Goal: Browse casually: Explore the website without a specific task or goal

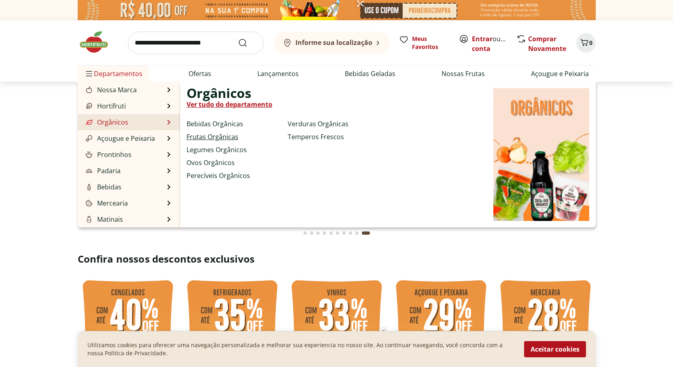
click at [193, 137] on link "Frutas Orgânicas" at bounding box center [213, 137] width 52 height 10
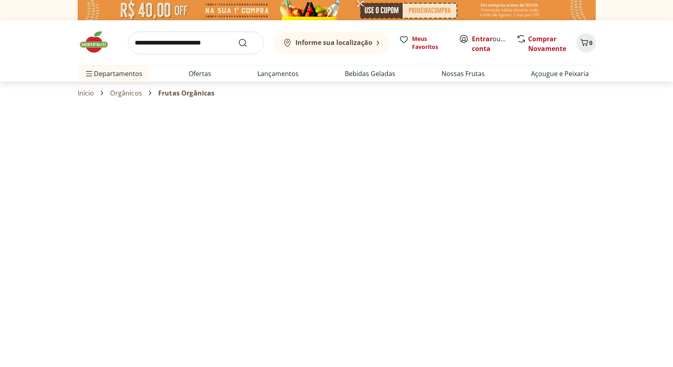
select select "**********"
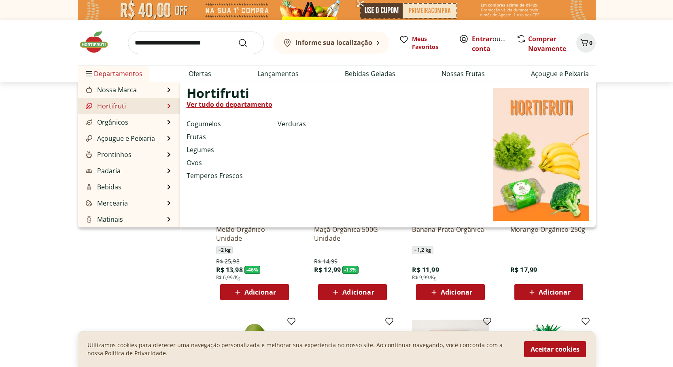
click at [206, 104] on link "Ver tudo do departamento" at bounding box center [230, 105] width 86 height 10
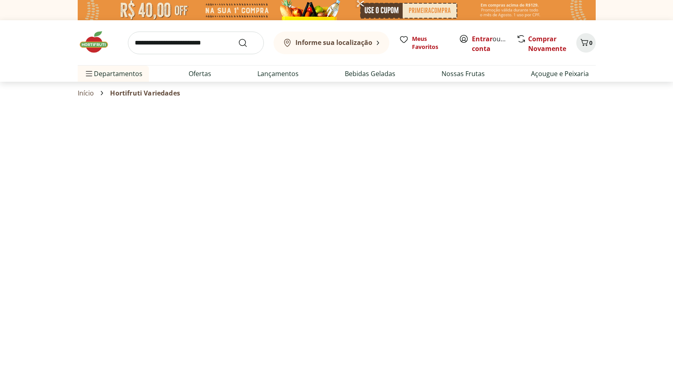
select select "**********"
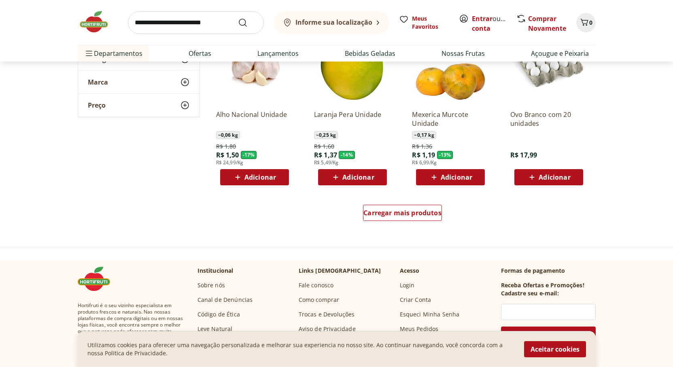
scroll to position [486, 0]
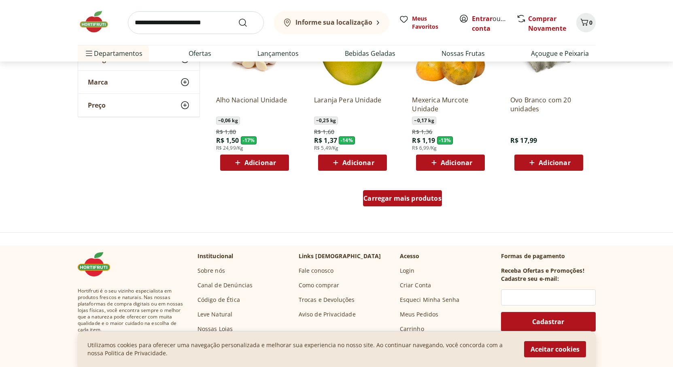
click at [371, 195] on span "Carregar mais produtos" at bounding box center [403, 198] width 78 height 6
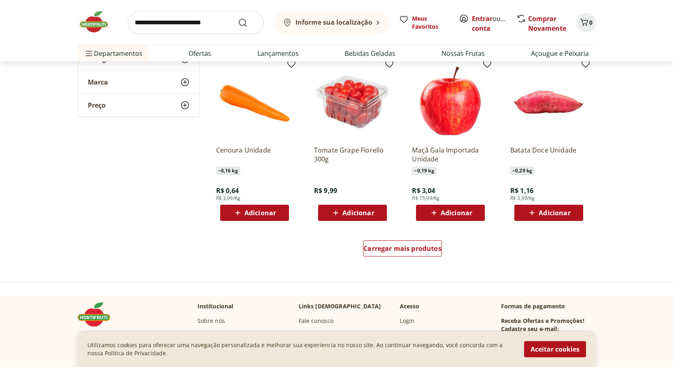
scroll to position [972, 0]
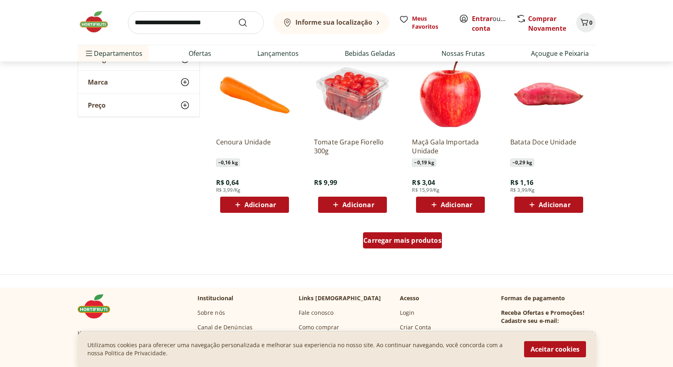
click at [392, 238] on span "Carregar mais produtos" at bounding box center [403, 240] width 78 height 6
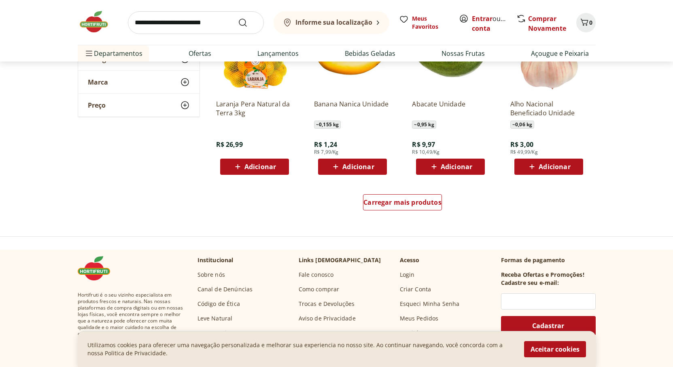
scroll to position [1538, 0]
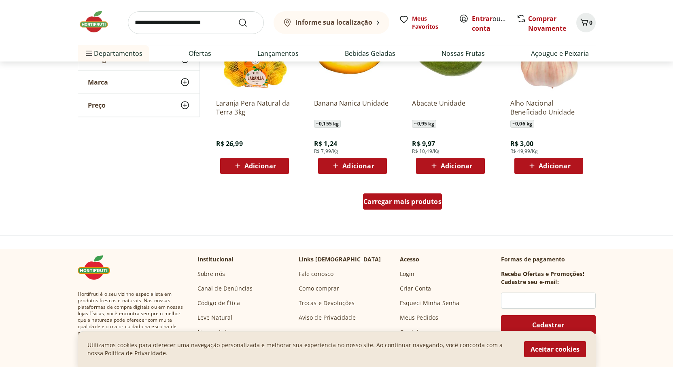
click at [415, 202] on span "Carregar mais produtos" at bounding box center [403, 201] width 78 height 6
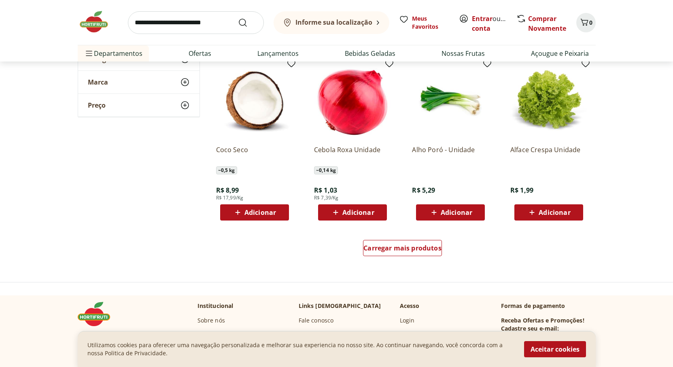
scroll to position [2024, 0]
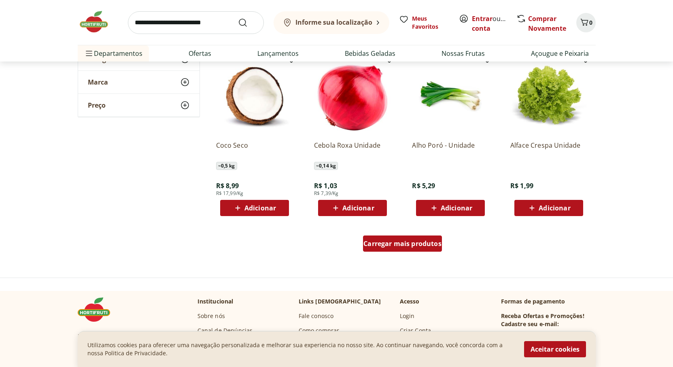
click at [406, 241] on span "Carregar mais produtos" at bounding box center [403, 243] width 78 height 6
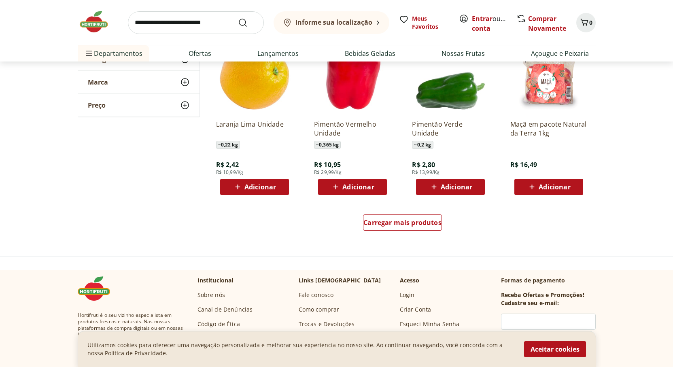
scroll to position [2591, 0]
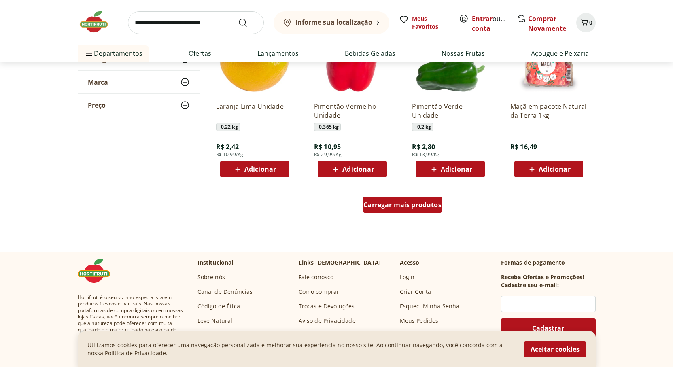
click at [406, 206] on span "Carregar mais produtos" at bounding box center [403, 205] width 78 height 6
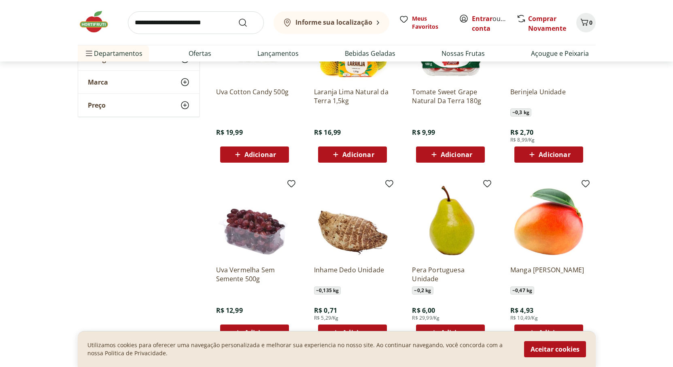
scroll to position [3077, 0]
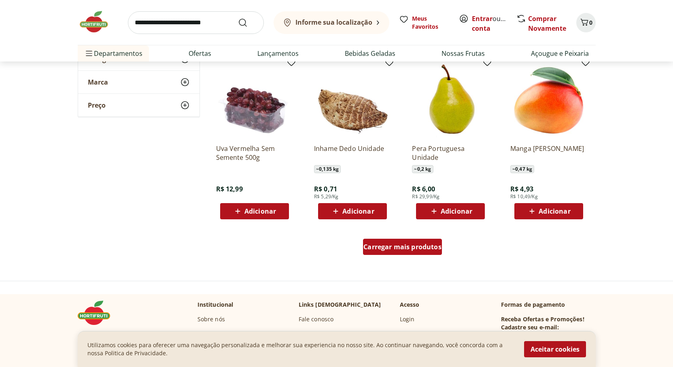
click at [416, 245] on span "Carregar mais produtos" at bounding box center [403, 247] width 78 height 6
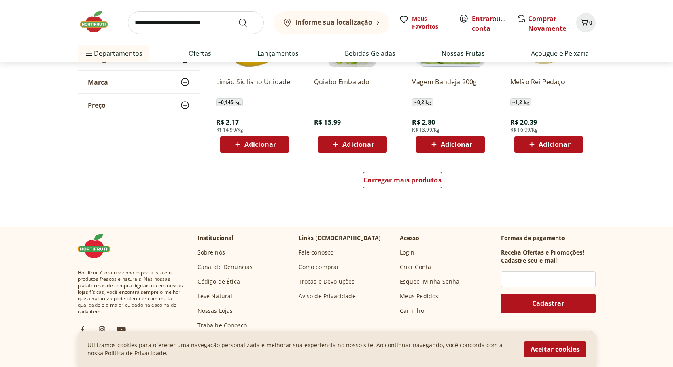
scroll to position [3684, 0]
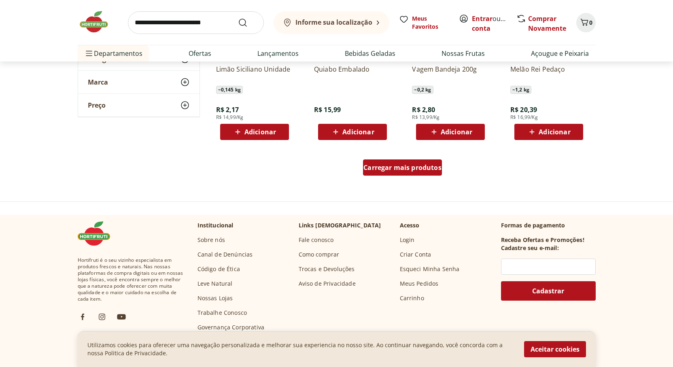
click at [418, 165] on span "Carregar mais produtos" at bounding box center [403, 167] width 78 height 6
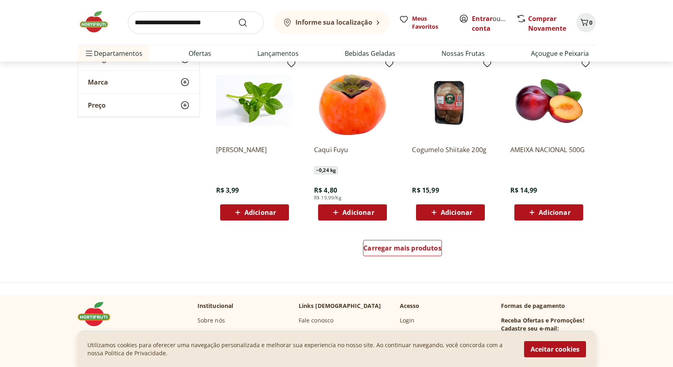
scroll to position [4211, 0]
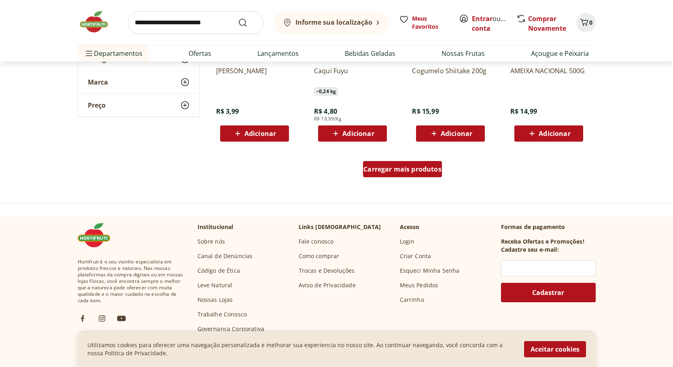
click at [410, 172] on span "Carregar mais produtos" at bounding box center [403, 169] width 78 height 6
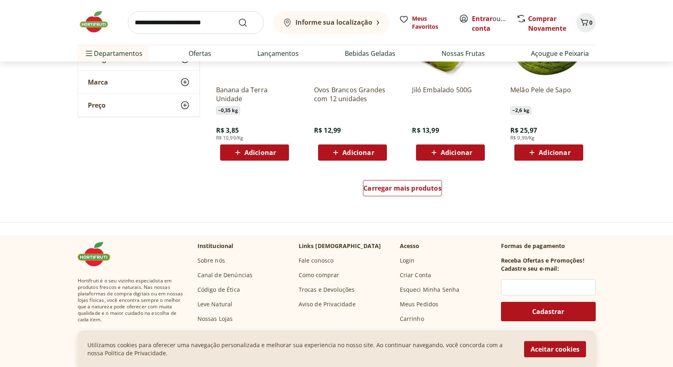
scroll to position [4737, 0]
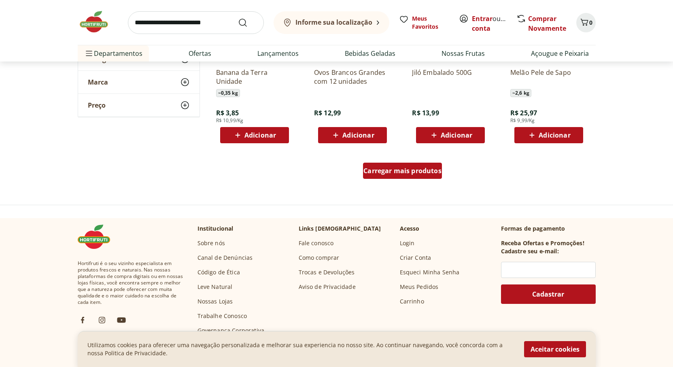
click at [421, 171] on span "Carregar mais produtos" at bounding box center [403, 171] width 78 height 6
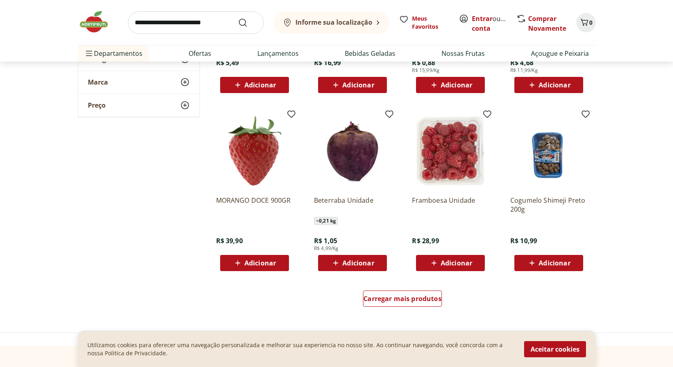
scroll to position [5142, 0]
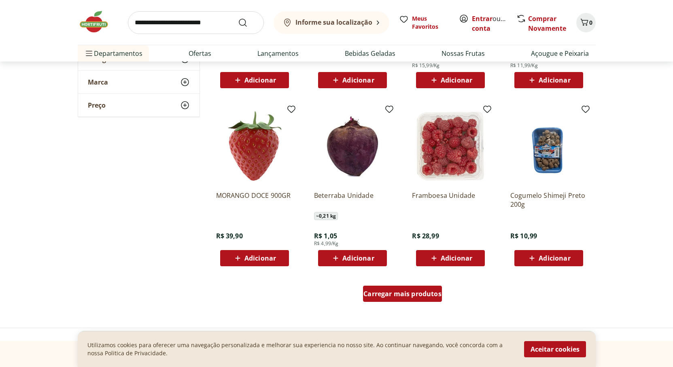
click at [389, 294] on span "Carregar mais produtos" at bounding box center [403, 294] width 78 height 6
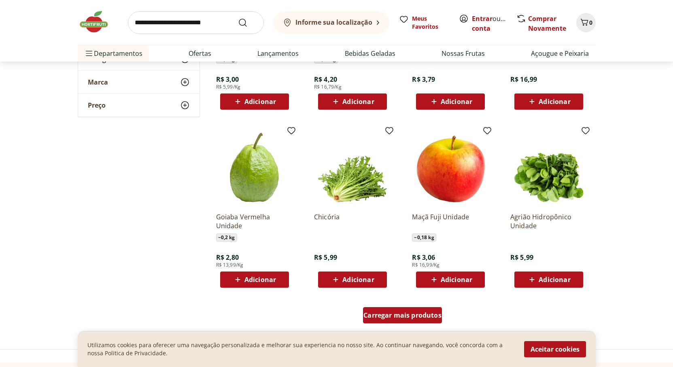
scroll to position [5668, 0]
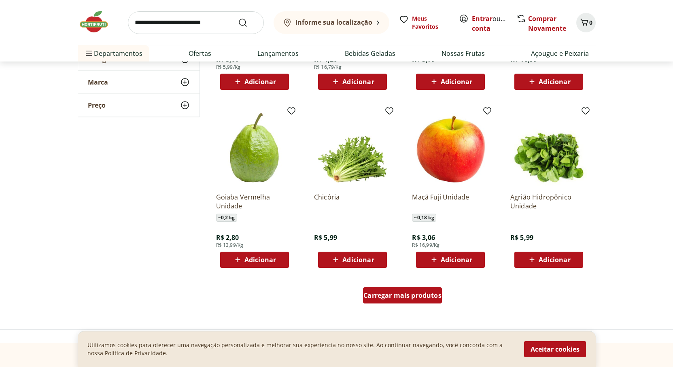
click at [389, 294] on span "Carregar mais produtos" at bounding box center [403, 295] width 78 height 6
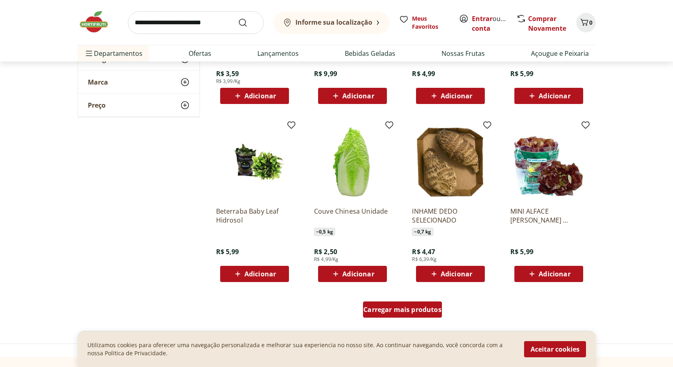
scroll to position [6194, 0]
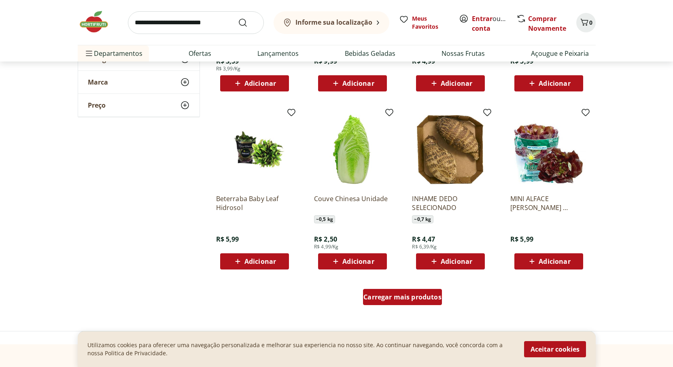
click at [425, 296] on span "Carregar mais produtos" at bounding box center [403, 297] width 78 height 6
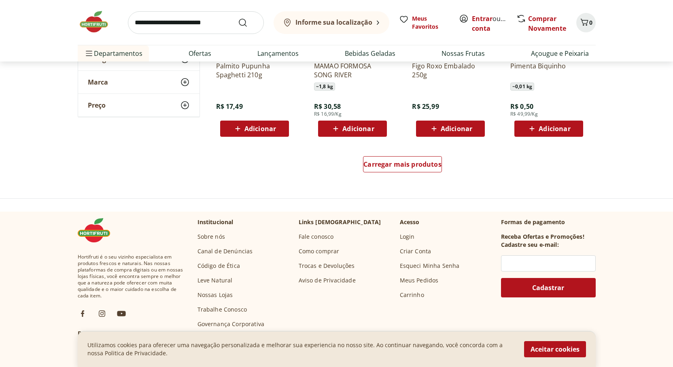
scroll to position [6883, 0]
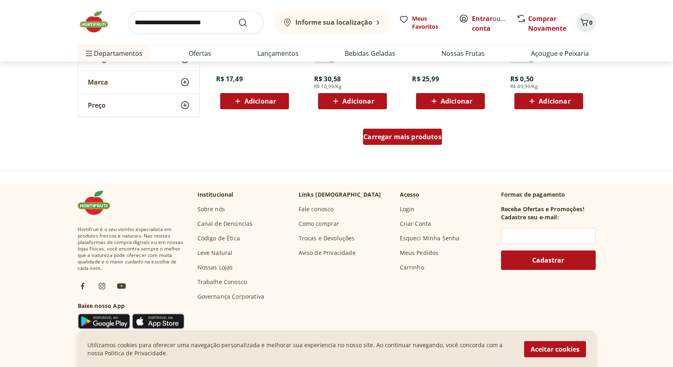
click at [421, 140] on span "Carregar mais produtos" at bounding box center [403, 137] width 78 height 6
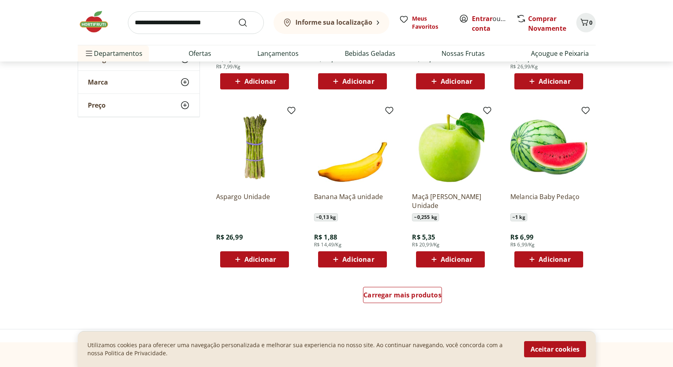
scroll to position [7206, 0]
